Goal: Check status: Check status

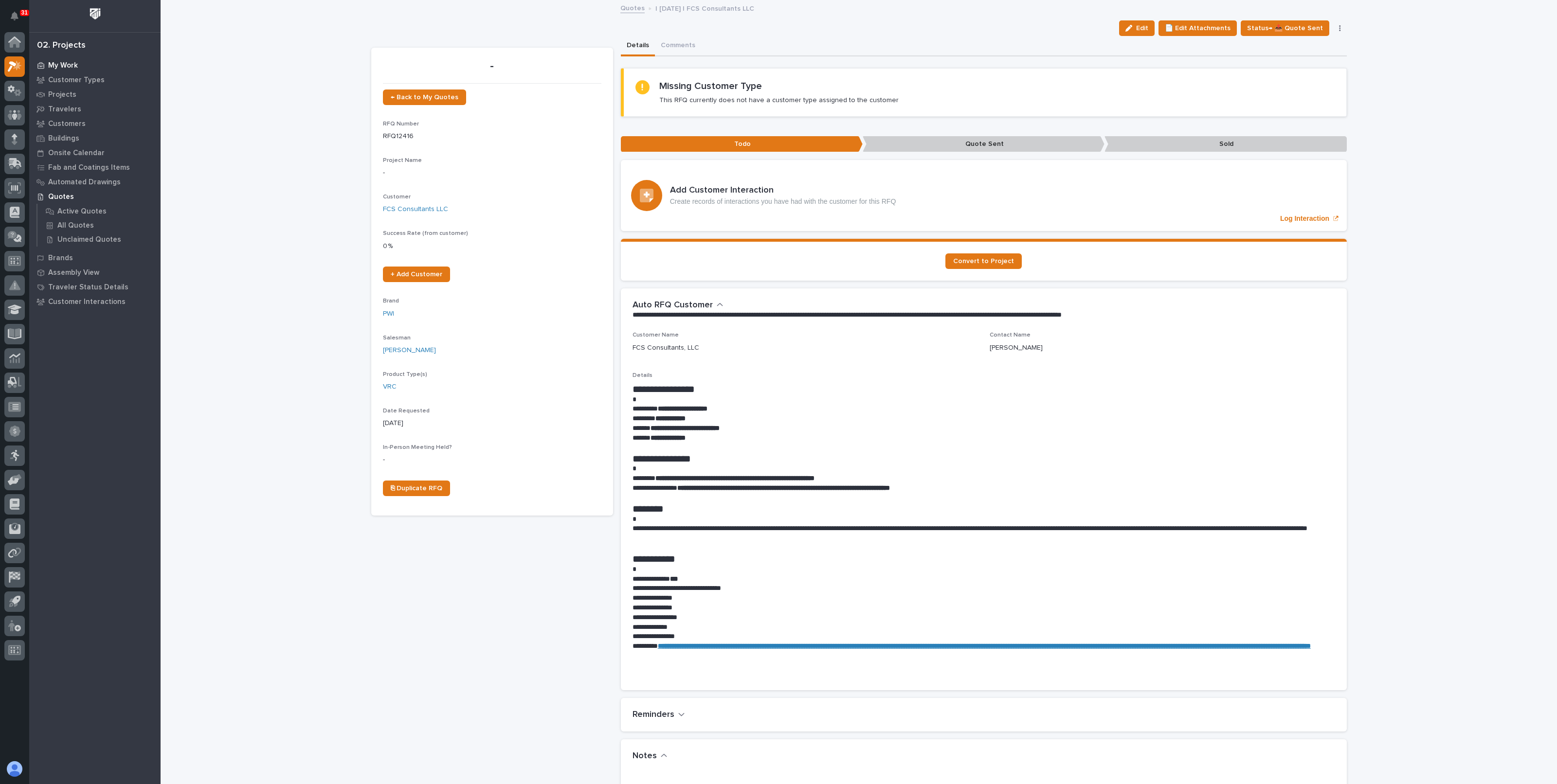
click at [68, 62] on p "My Work" at bounding box center [63, 65] width 30 height 9
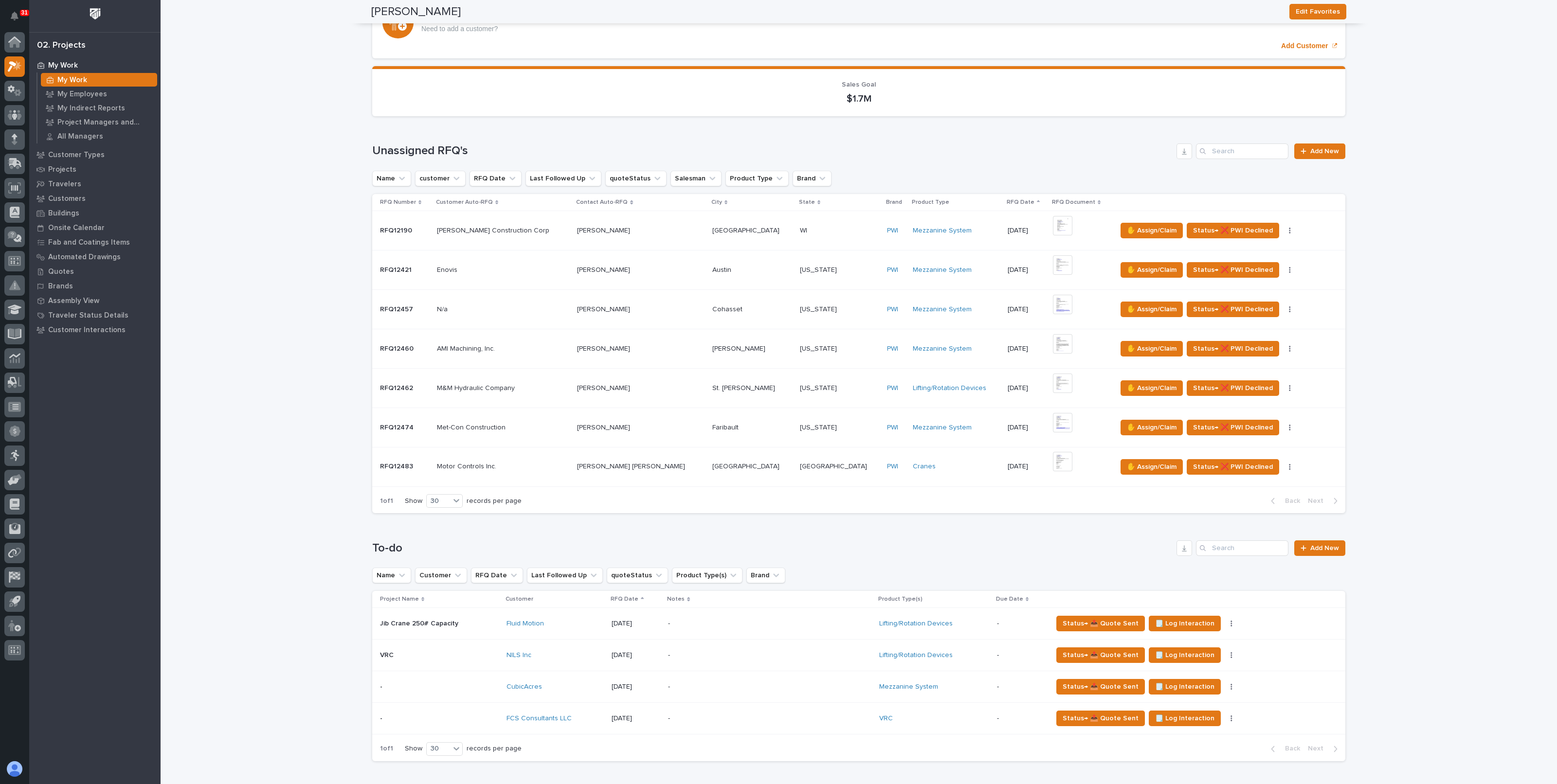
scroll to position [121, 0]
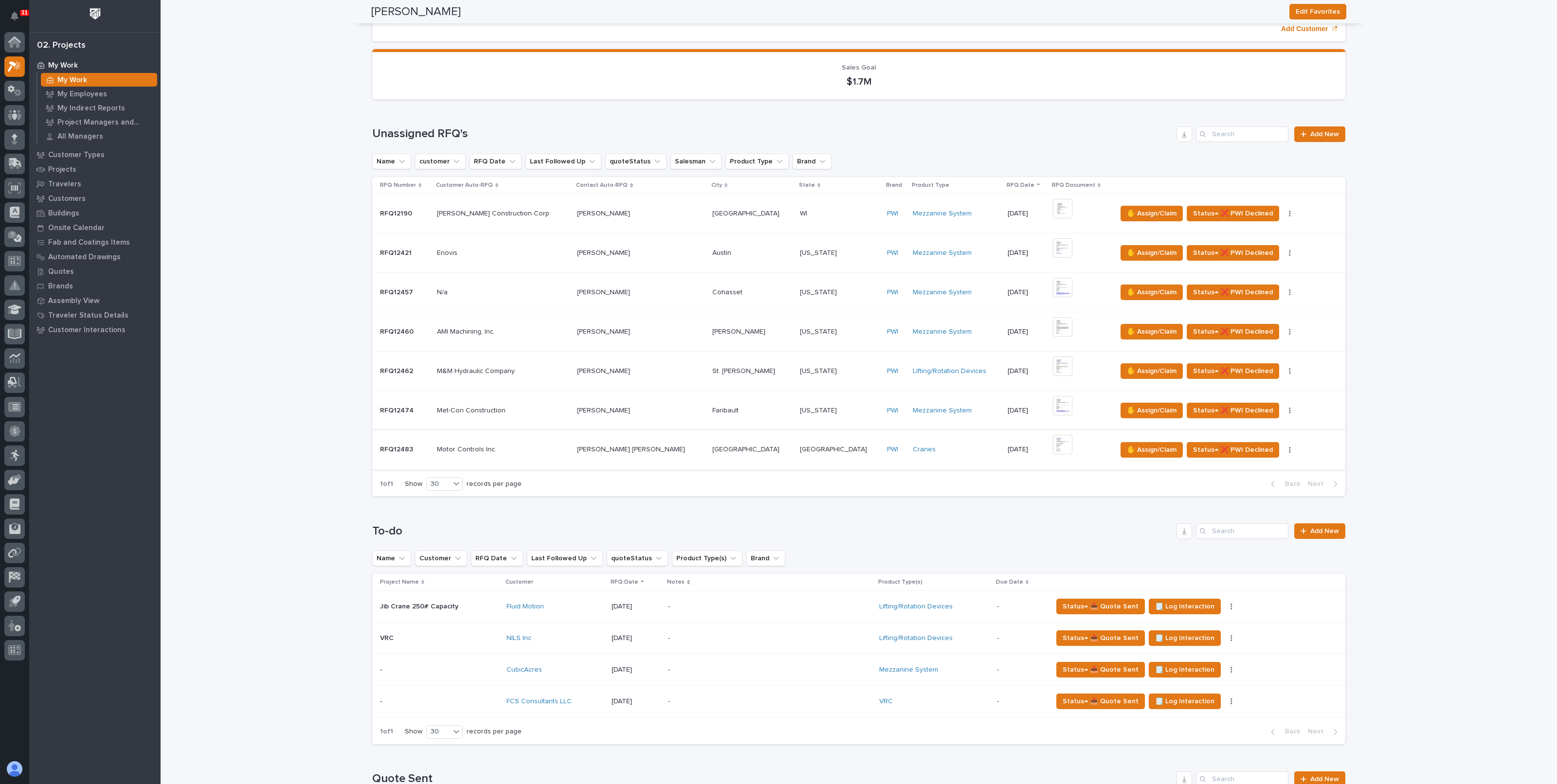
click at [1053, 440] on img at bounding box center [1063, 444] width 20 height 20
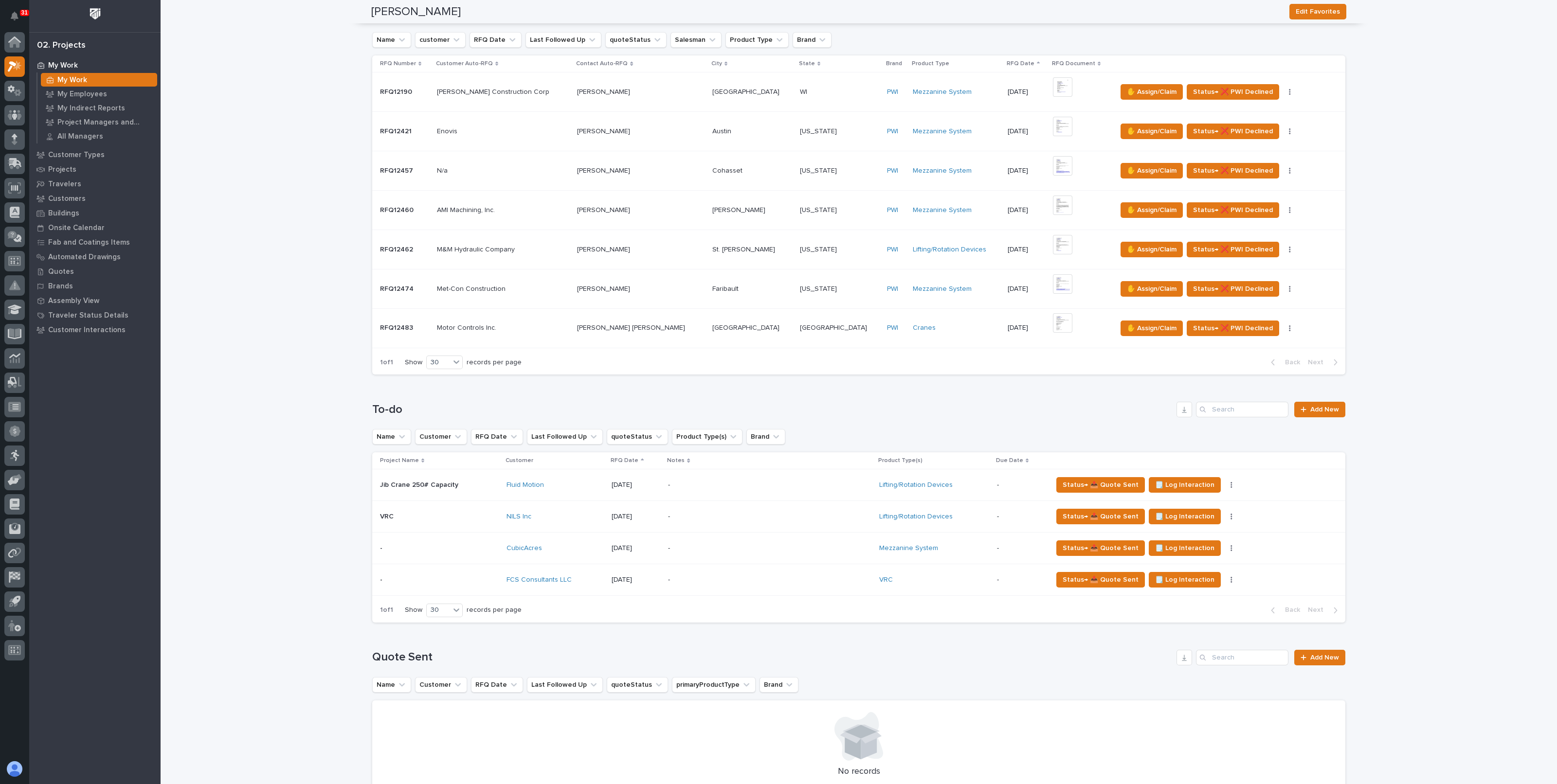
scroll to position [304, 0]
